Goal: Information Seeking & Learning: Learn about a topic

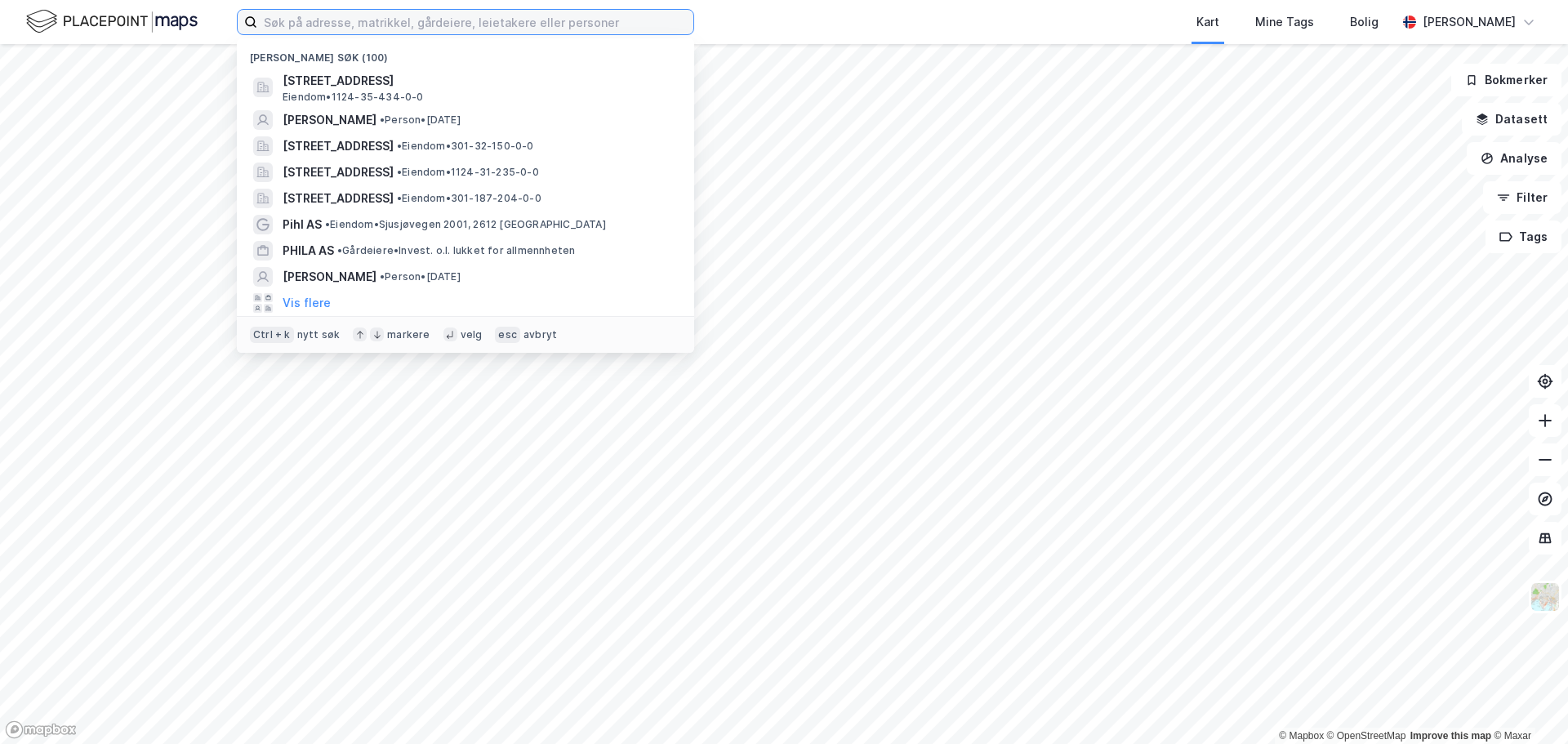
click at [508, 17] on input at bounding box center [476, 22] width 436 height 24
paste input "[PERSON_NAME]"
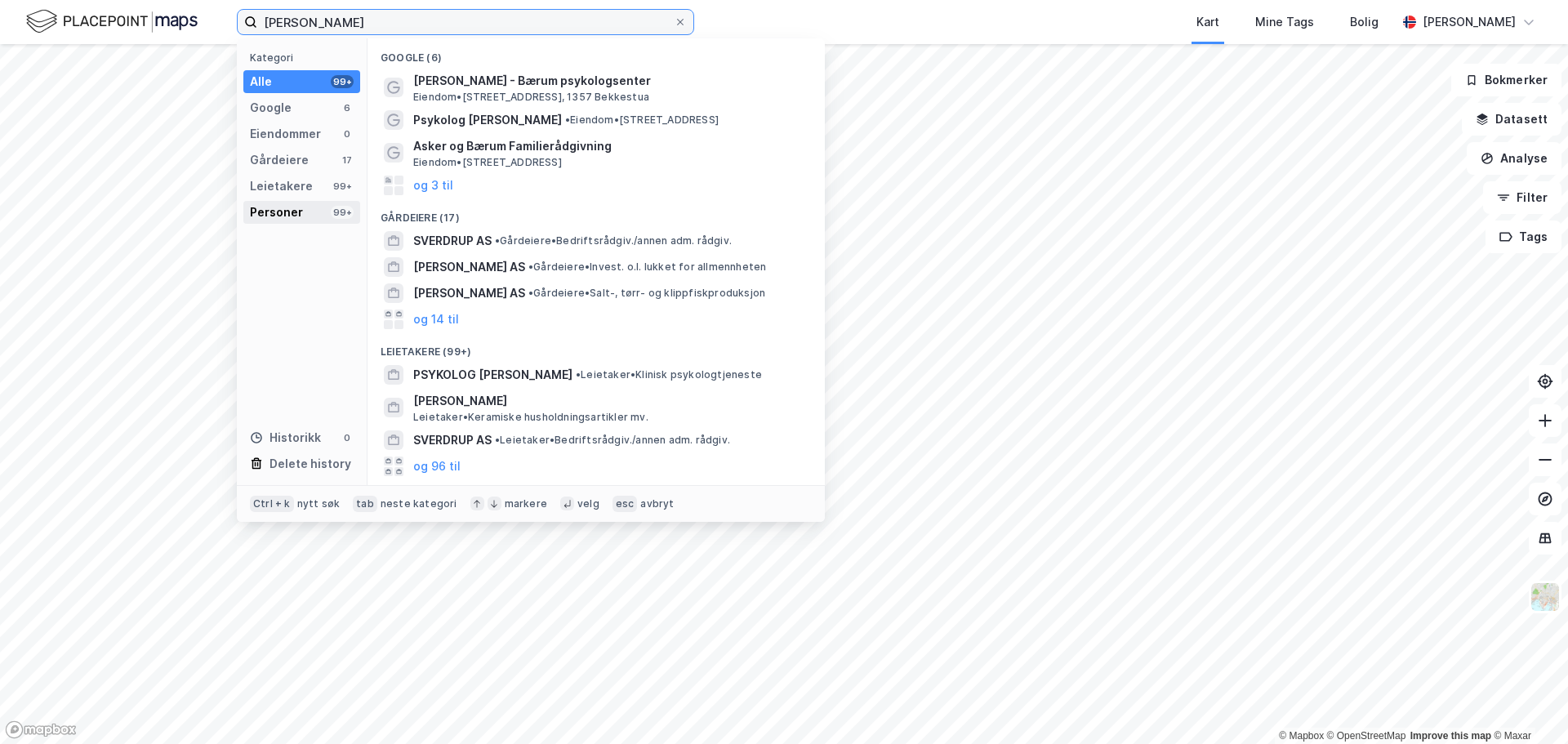
type input "[PERSON_NAME]"
click at [318, 213] on div "Personer 99+" at bounding box center [302, 212] width 117 height 23
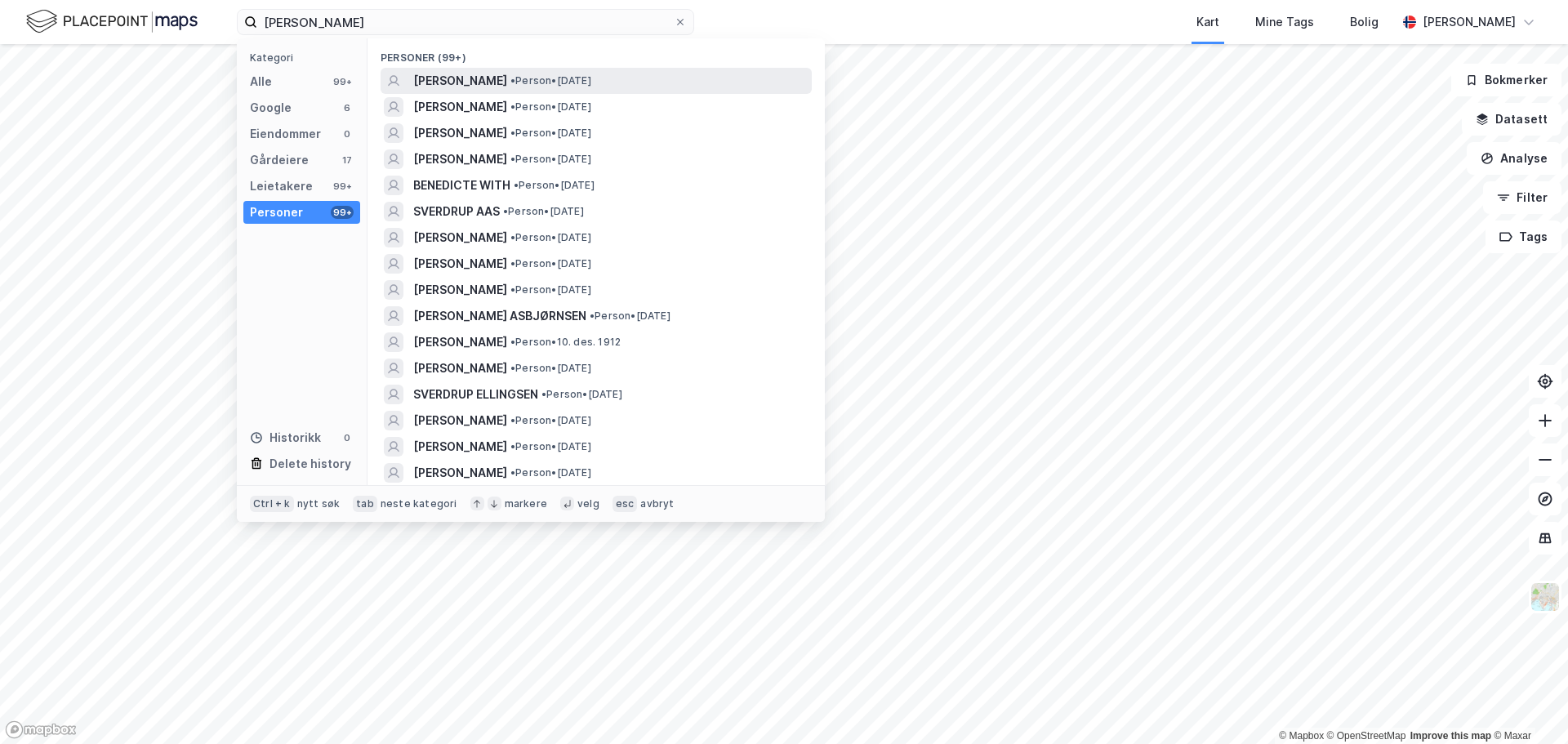
click at [577, 75] on span "• Person • [DATE]" at bounding box center [551, 80] width 81 height 13
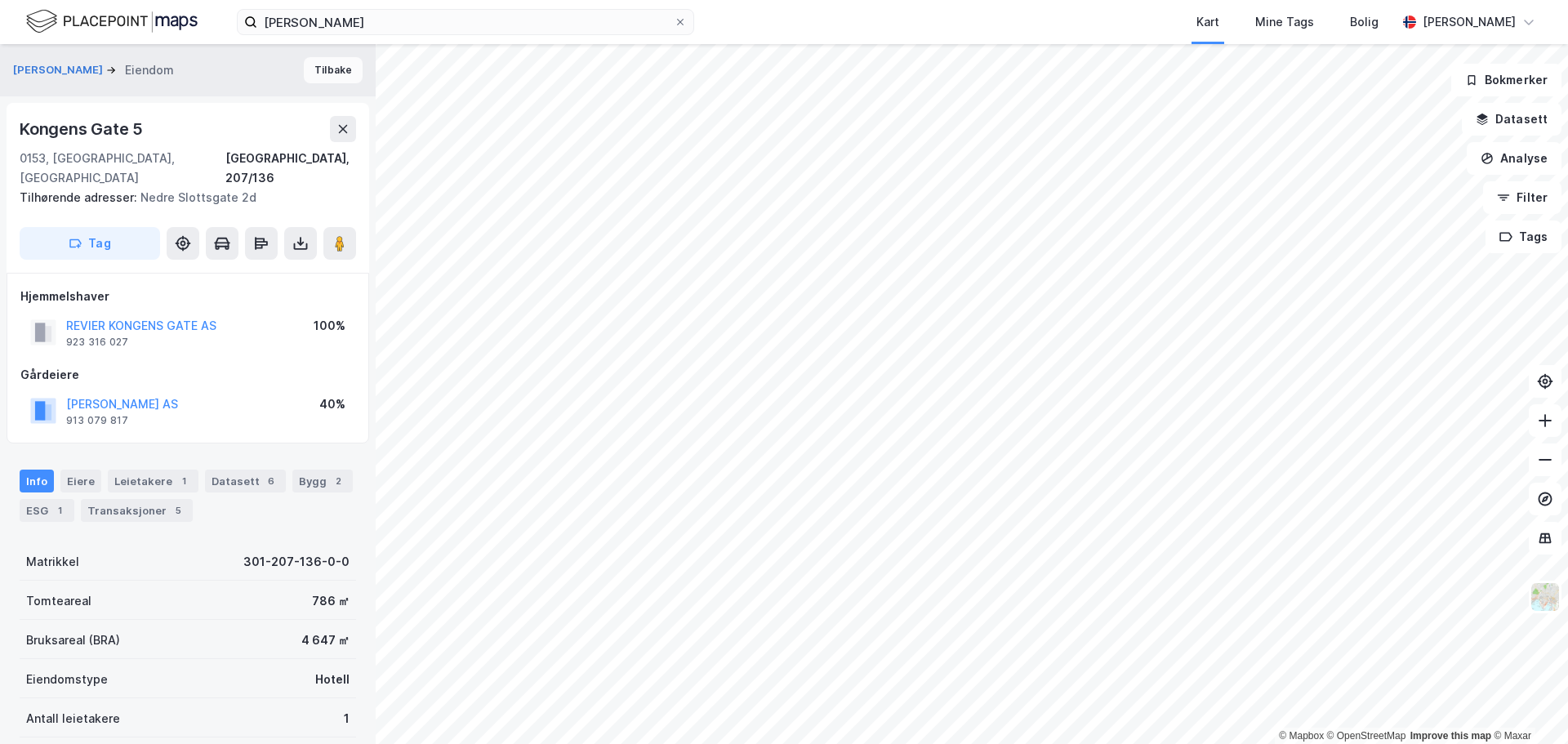
click at [329, 73] on button "Tilbake" at bounding box center [332, 71] width 58 height 26
